Goal: Information Seeking & Learning: Learn about a topic

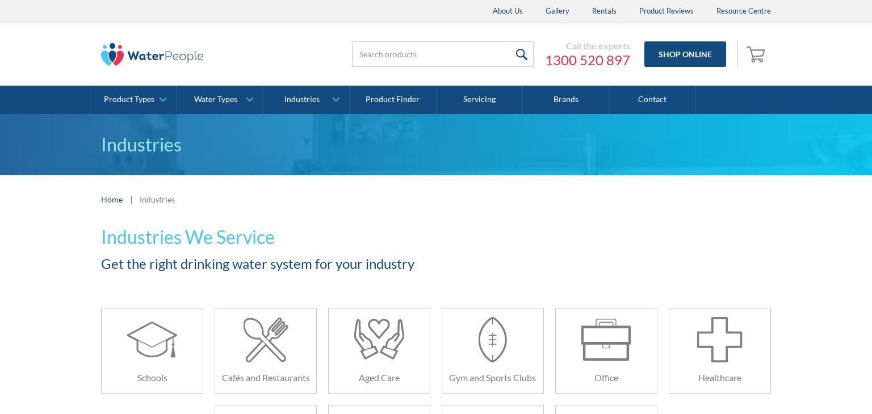
click at [129, 48] on img at bounding box center [152, 54] width 102 height 23
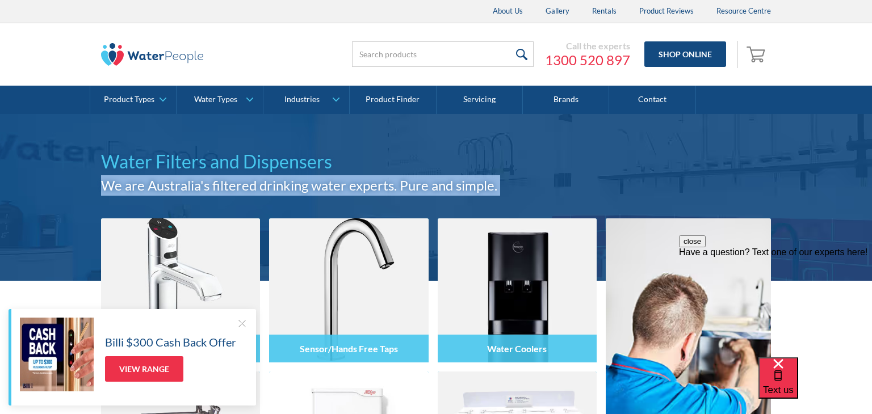
click at [237, 320] on div at bounding box center [241, 323] width 11 height 11
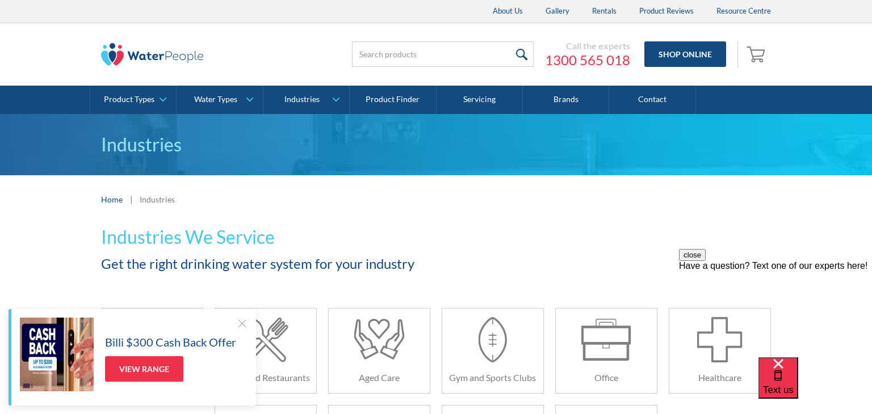
click at [242, 324] on div at bounding box center [241, 323] width 11 height 11
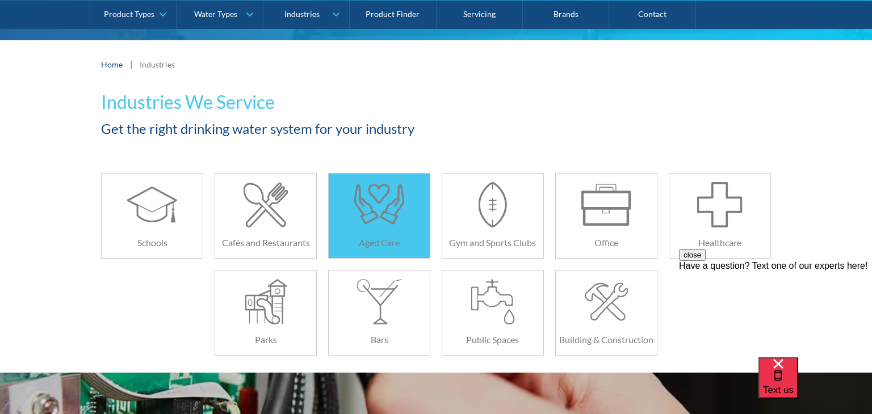
scroll to position [134, 0]
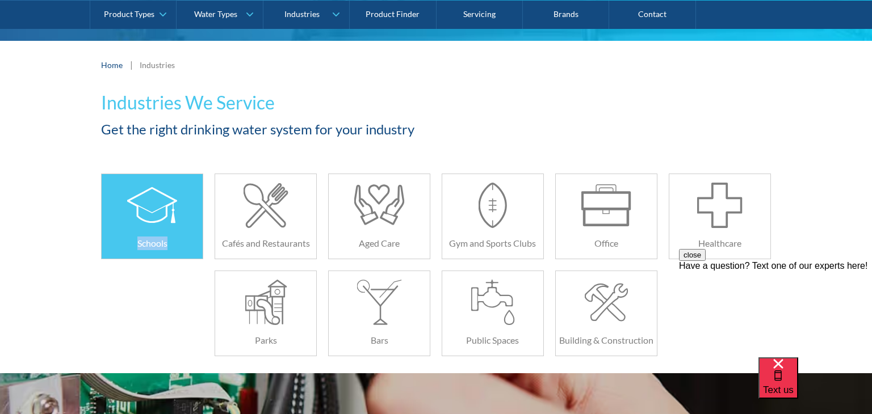
copy link "Schools"
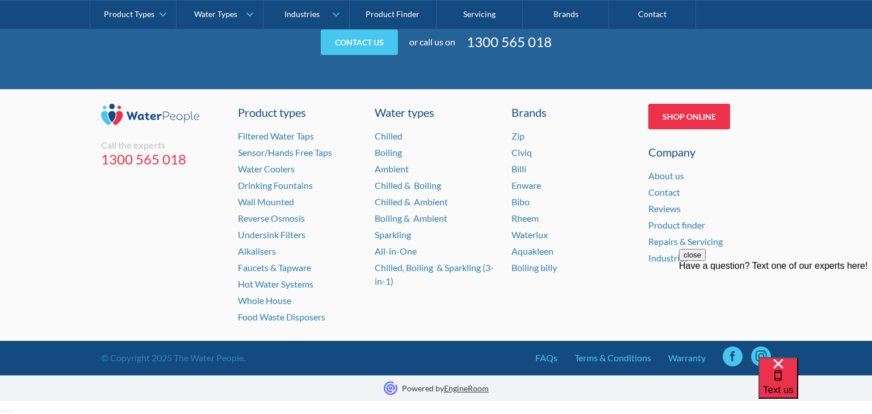
scroll to position [0, 0]
